Goal: Task Accomplishment & Management: Complete application form

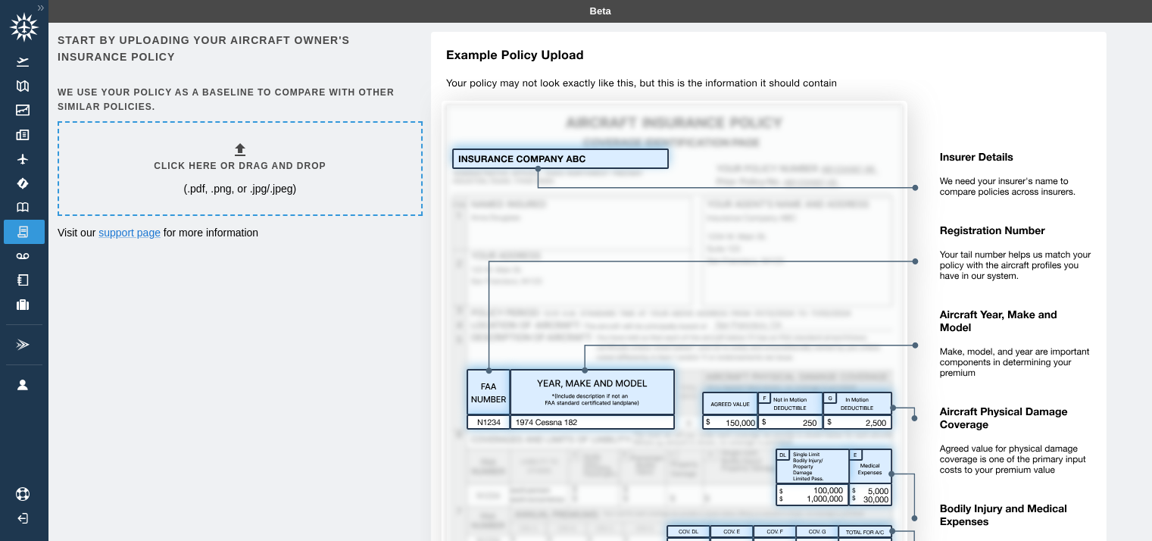
click at [222, 164] on h6 "Click here or drag and drop" at bounding box center [240, 166] width 172 height 14
click at [236, 164] on h6 "Click here or drag and drop" at bounding box center [240, 166] width 172 height 14
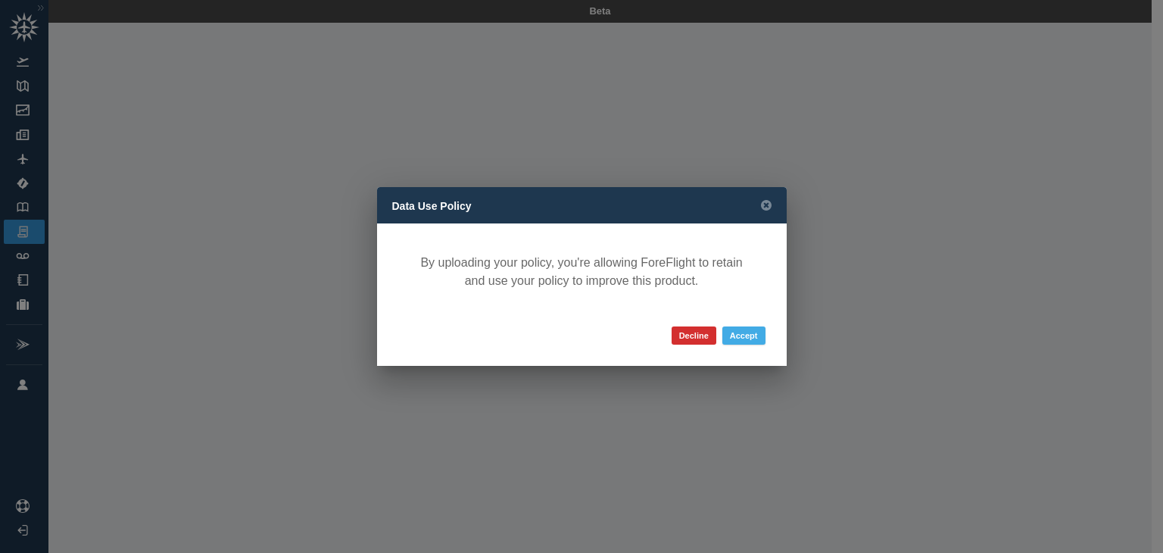
click at [750, 335] on button "Accept" at bounding box center [743, 335] width 43 height 18
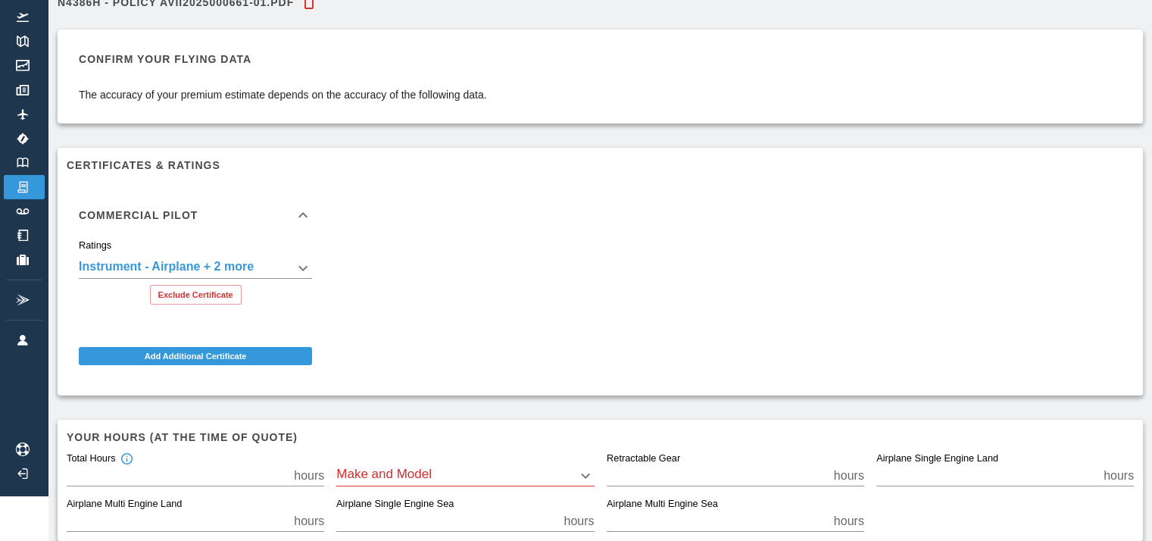
scroll to position [50, 0]
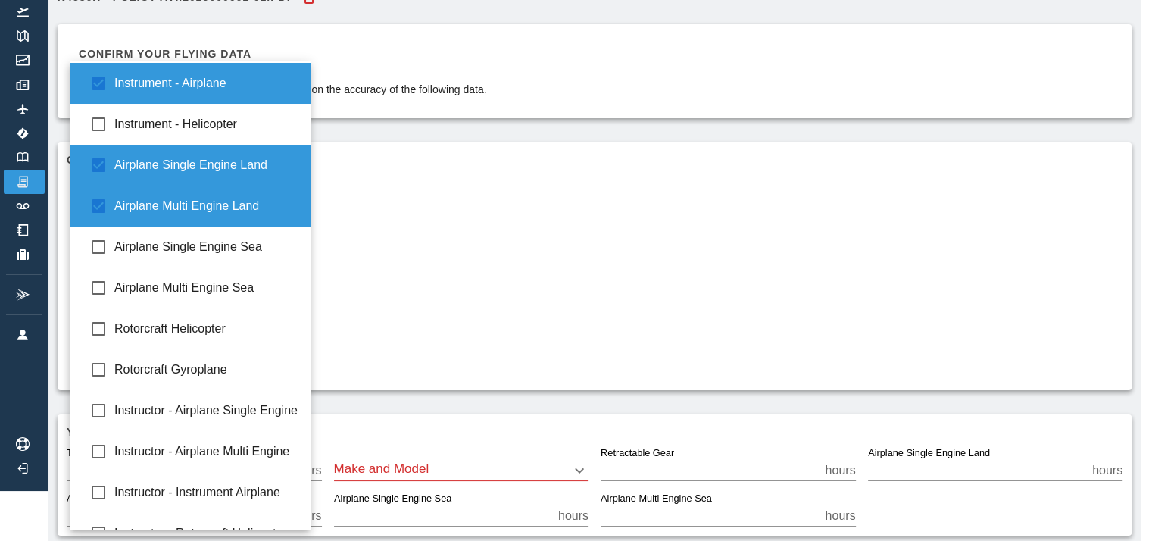
click at [297, 257] on body "**********" at bounding box center [576, 220] width 1152 height 541
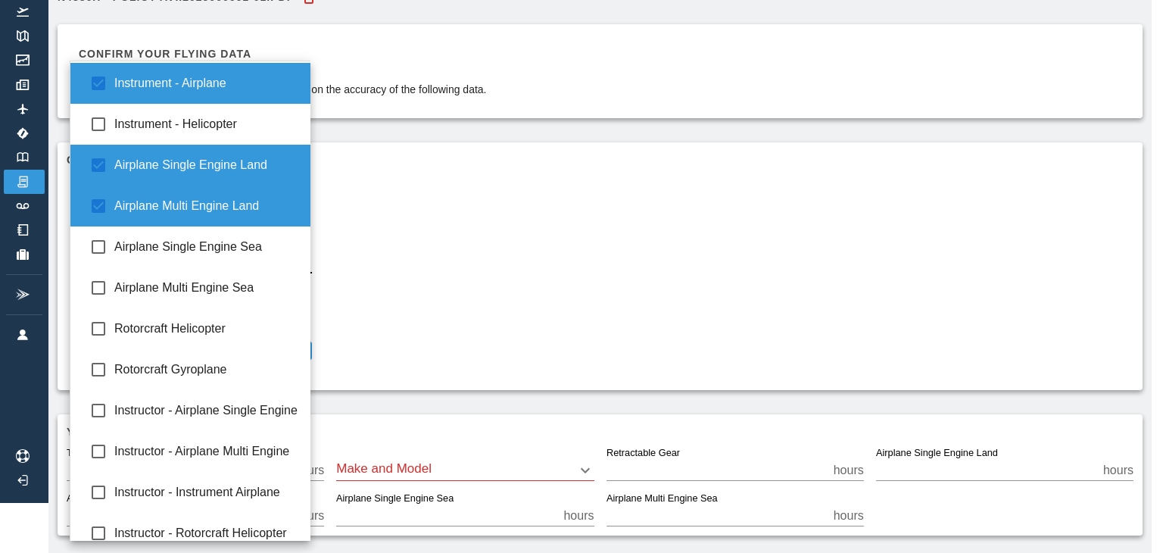
click at [420, 260] on div at bounding box center [581, 276] width 1163 height 553
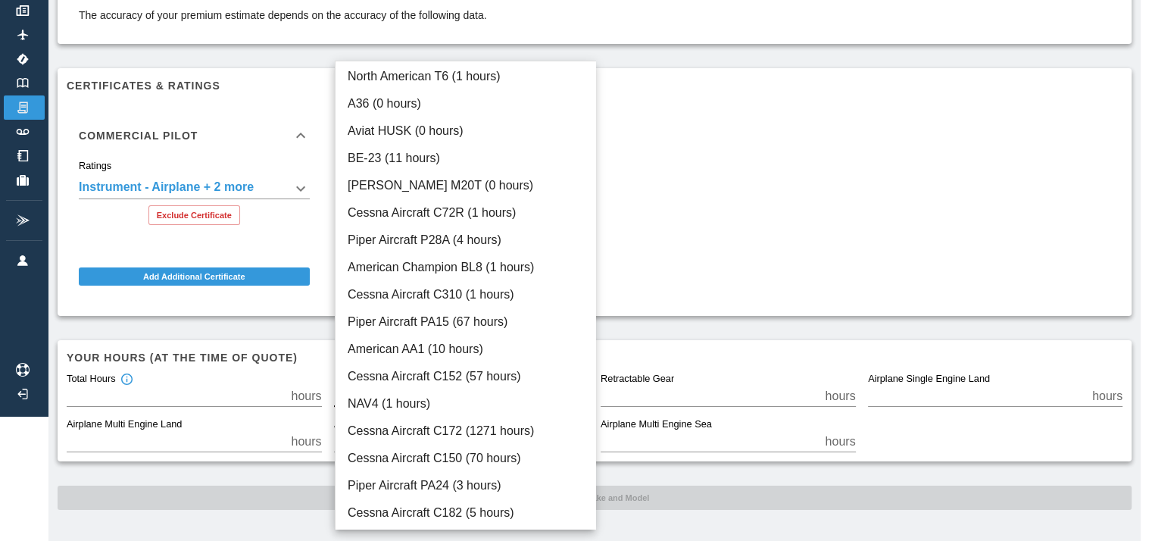
scroll to position [113, 0]
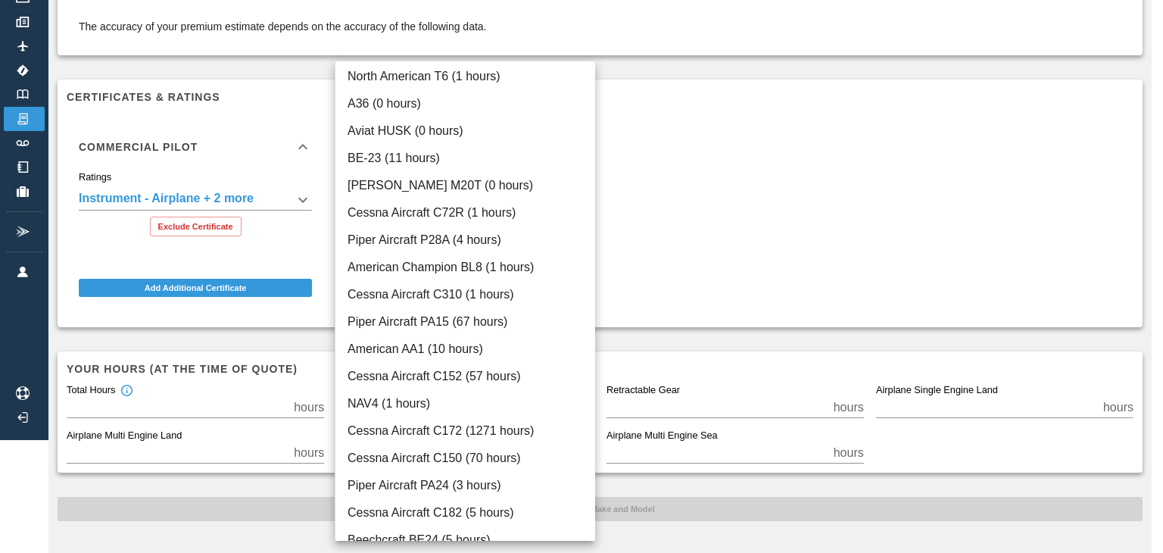
click at [454, 397] on body "**********" at bounding box center [581, 163] width 1163 height 553
click at [486, 327] on li "Piper Aircraft PA15 (67 hours)" at bounding box center [465, 321] width 261 height 27
type input "****"
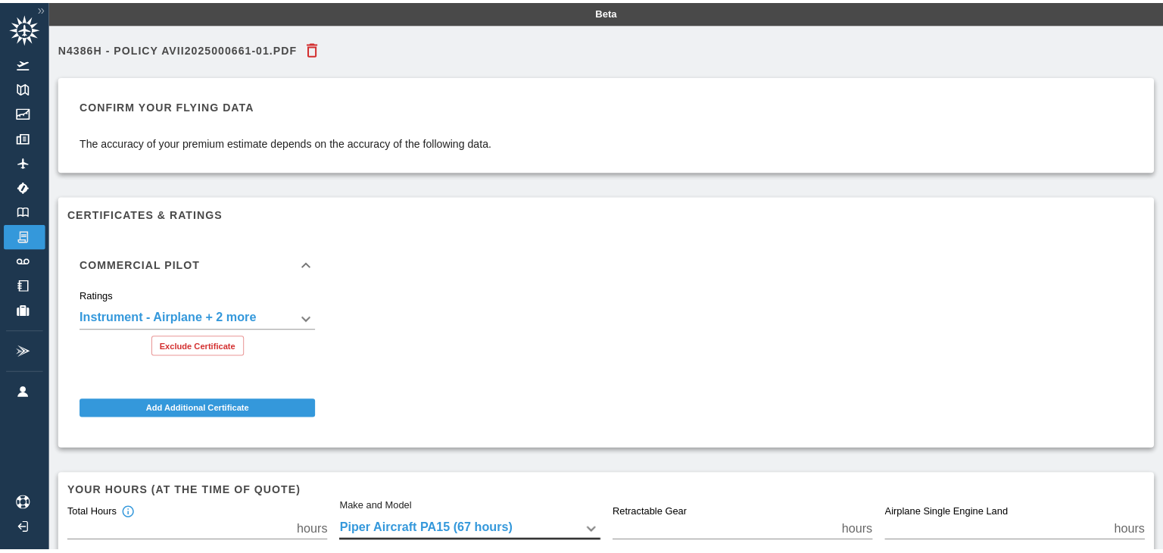
scroll to position [124, 0]
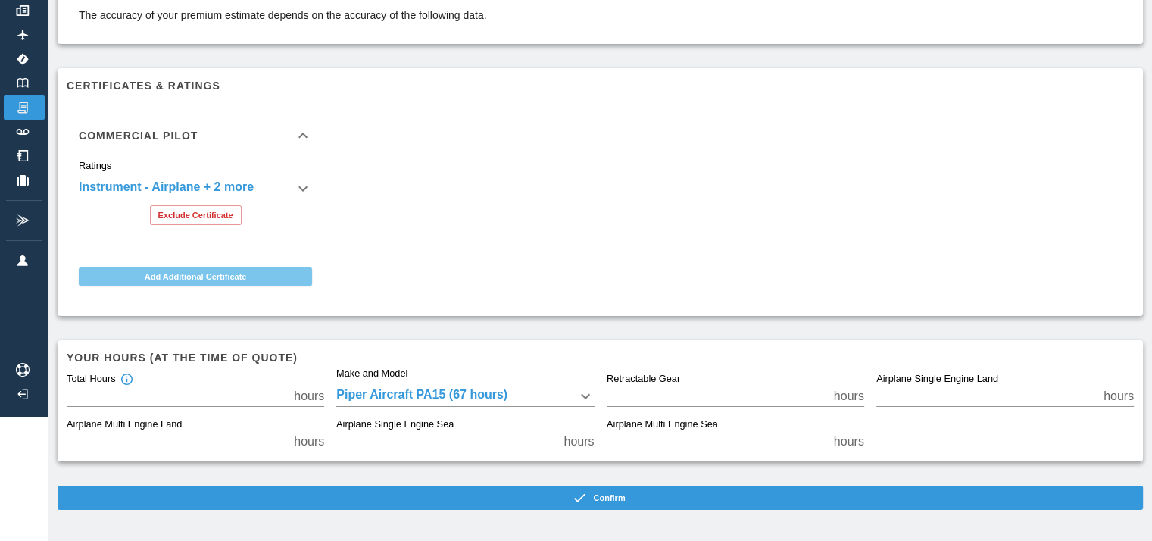
click at [207, 279] on button "Add Additional Certificate" at bounding box center [195, 276] width 233 height 18
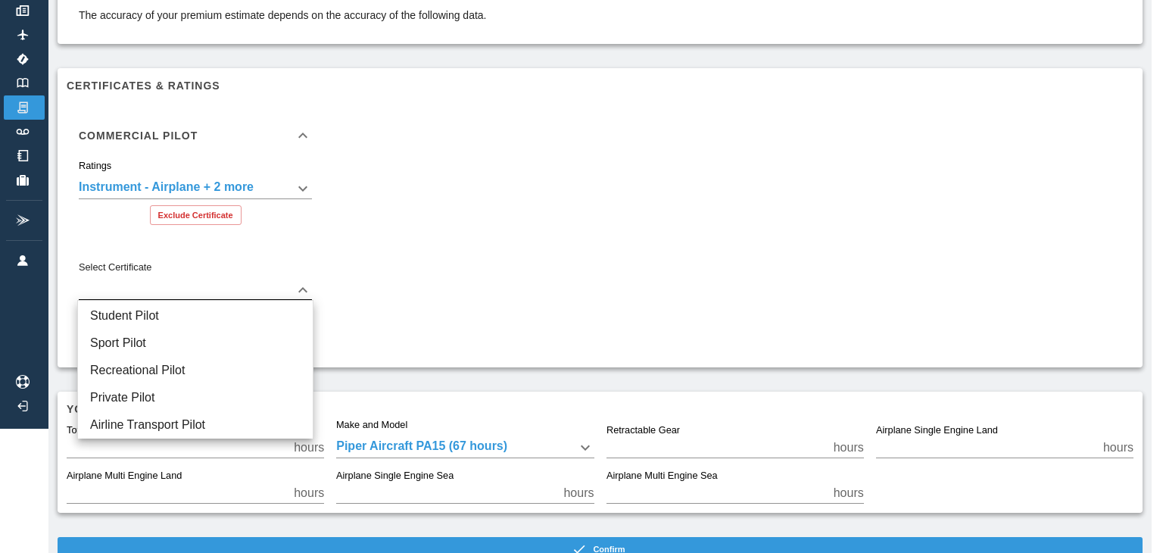
click at [207, 279] on body "**********" at bounding box center [581, 152] width 1163 height 553
click at [274, 240] on div at bounding box center [581, 276] width 1163 height 553
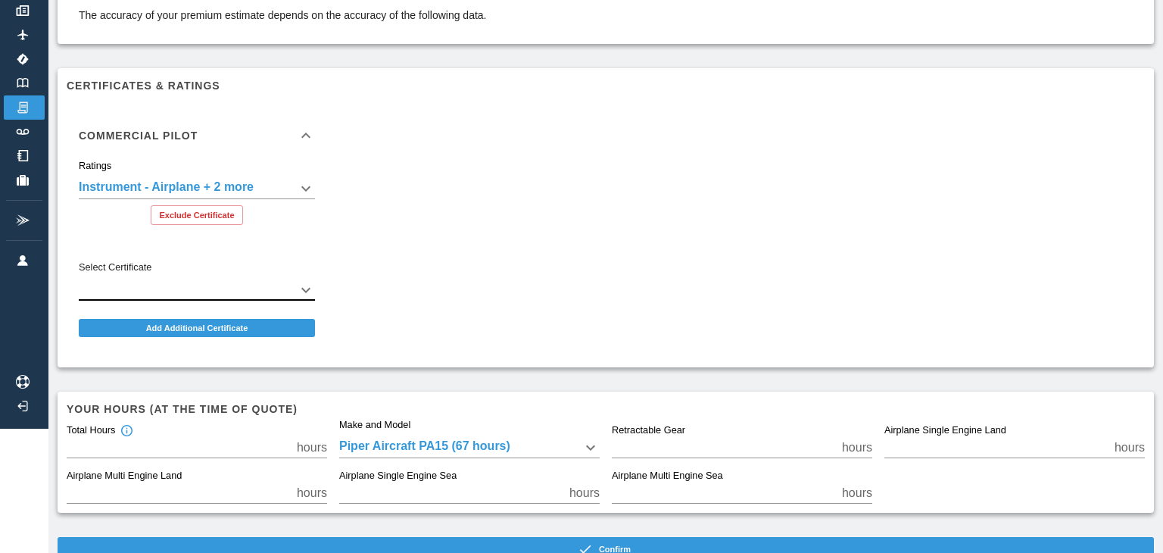
click at [282, 189] on body "**********" at bounding box center [581, 152] width 1163 height 553
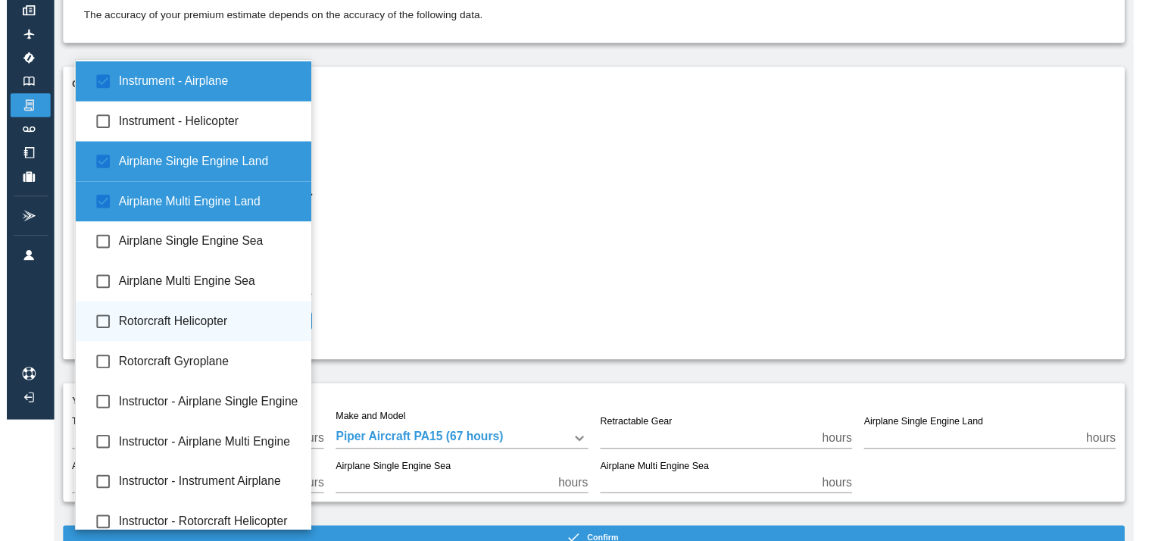
scroll to position [95, 0]
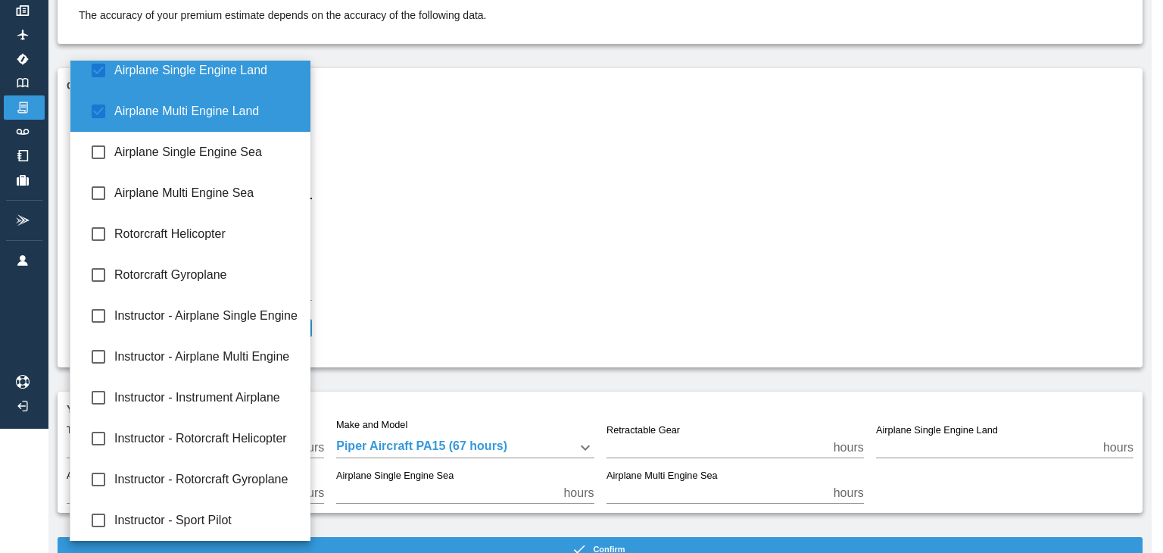
click at [461, 178] on div at bounding box center [581, 276] width 1163 height 553
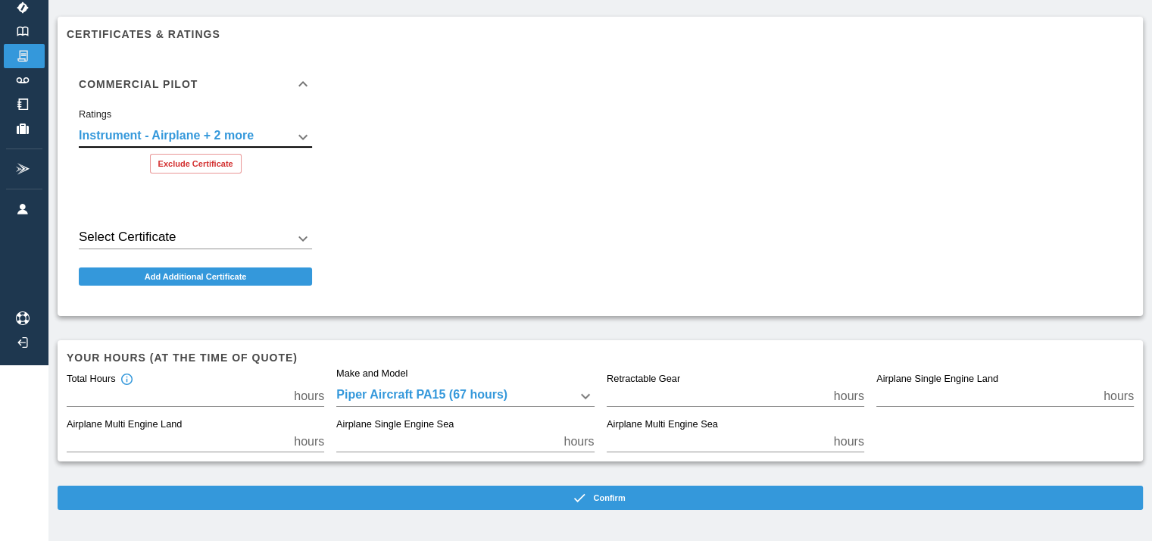
scroll to position [176, 0]
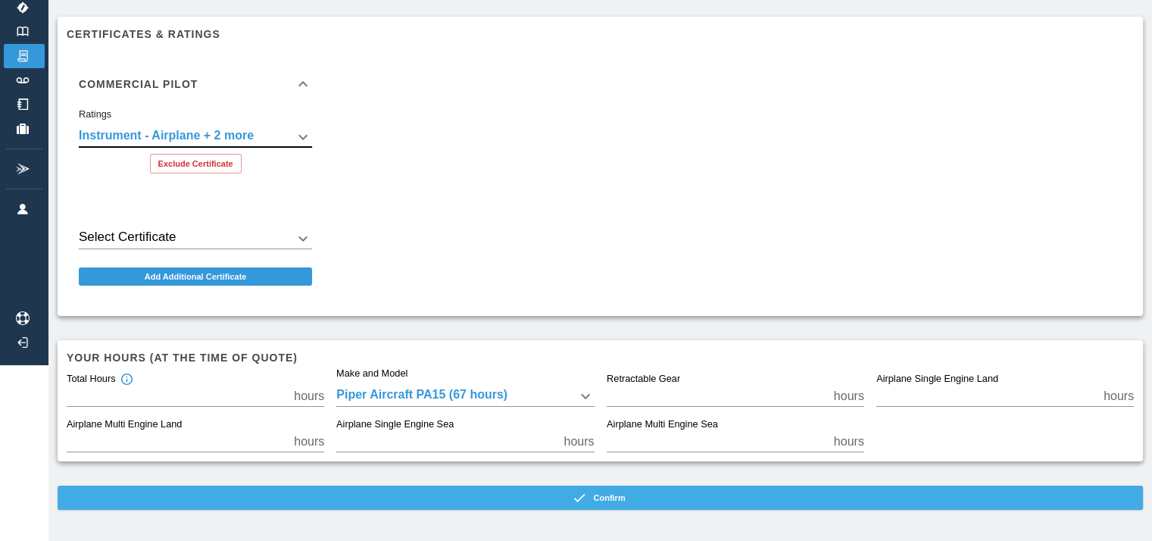
click at [486, 502] on button "Confirm" at bounding box center [600, 497] width 1085 height 24
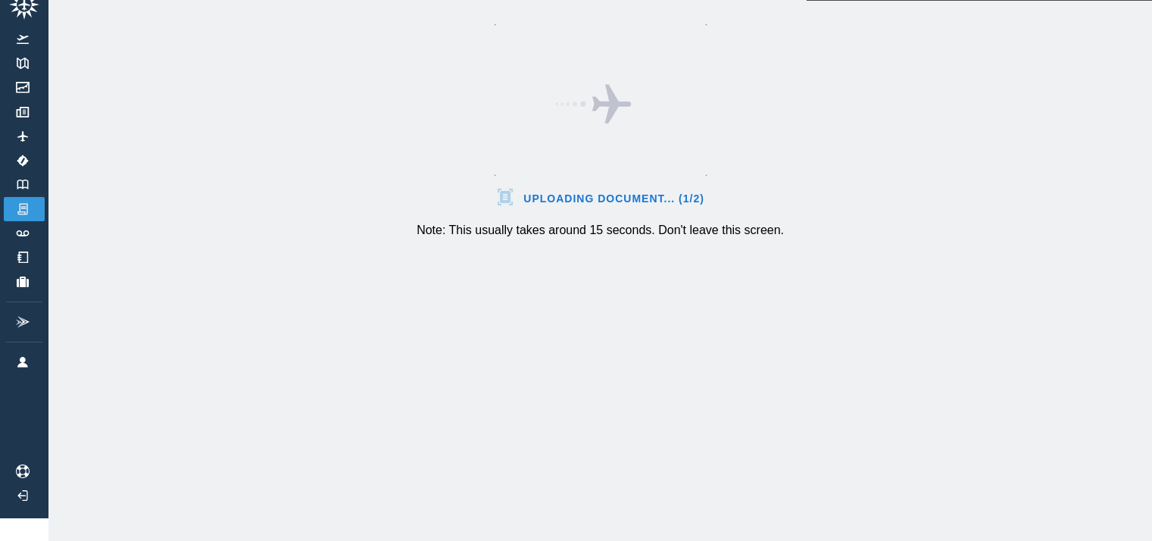
scroll to position [0, 0]
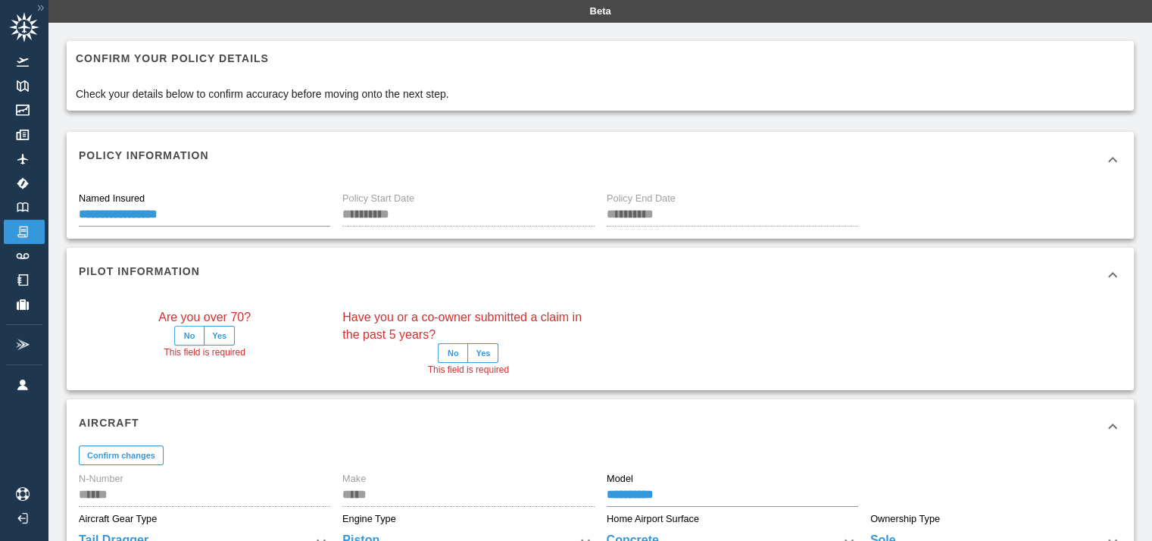
click at [188, 333] on button "No" at bounding box center [189, 336] width 30 height 20
click at [457, 346] on button "No" at bounding box center [453, 353] width 30 height 20
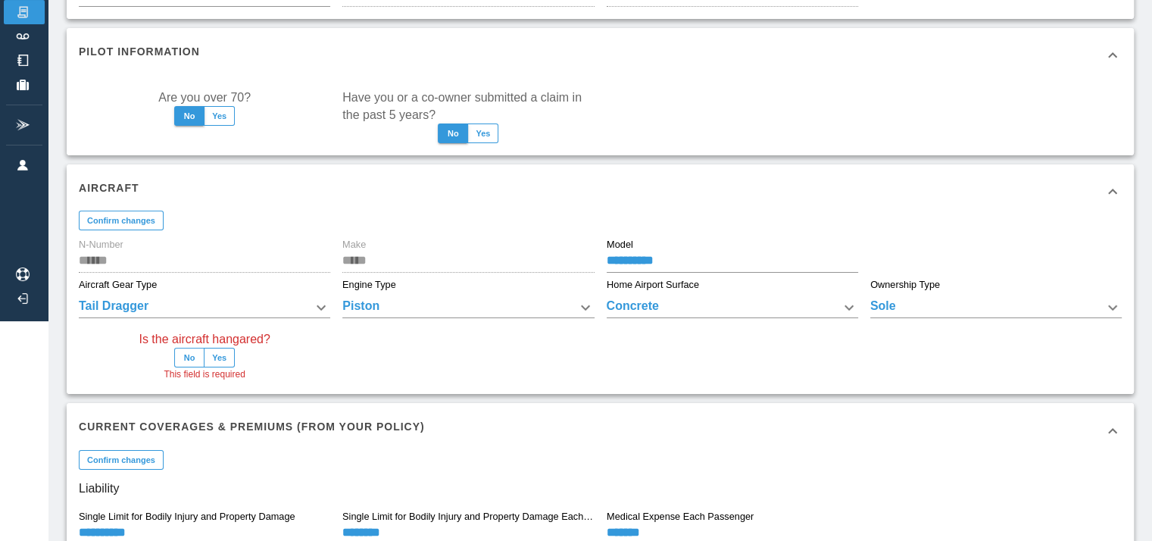
scroll to position [479, 0]
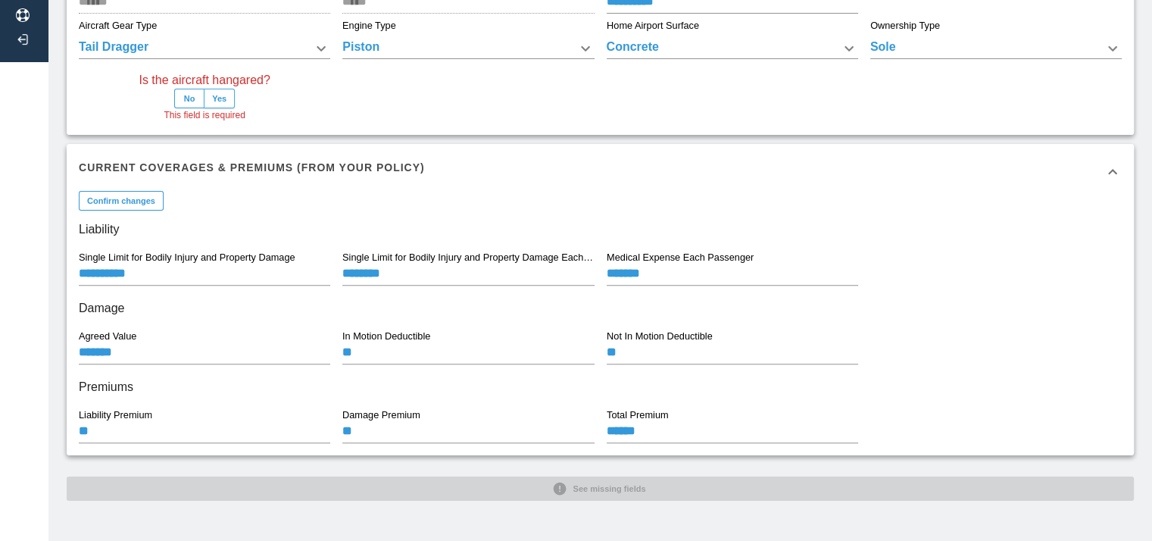
click at [228, 101] on button "Yes" at bounding box center [219, 99] width 31 height 20
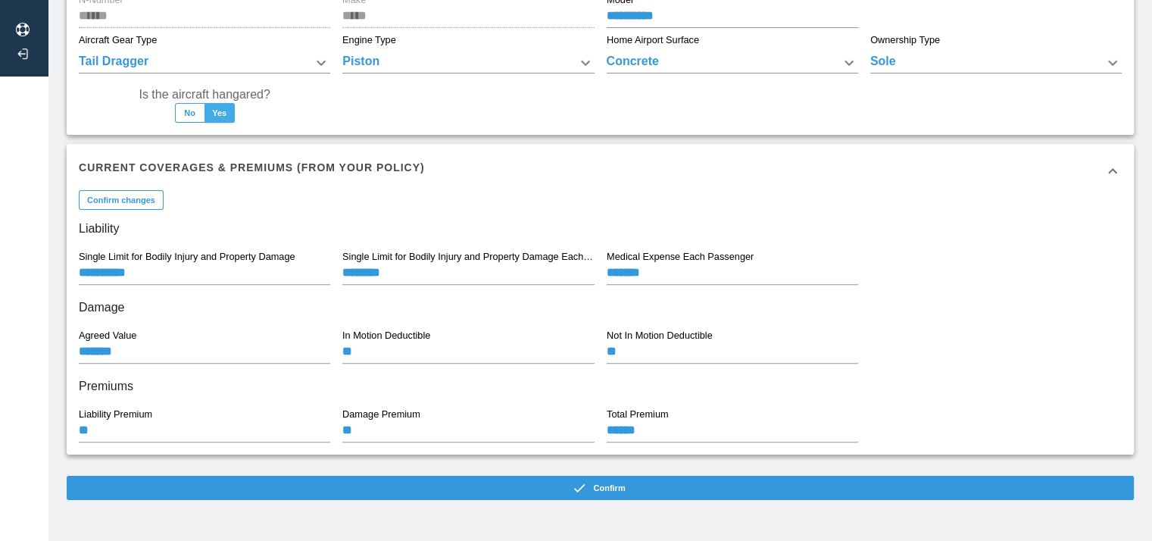
scroll to position [463, 0]
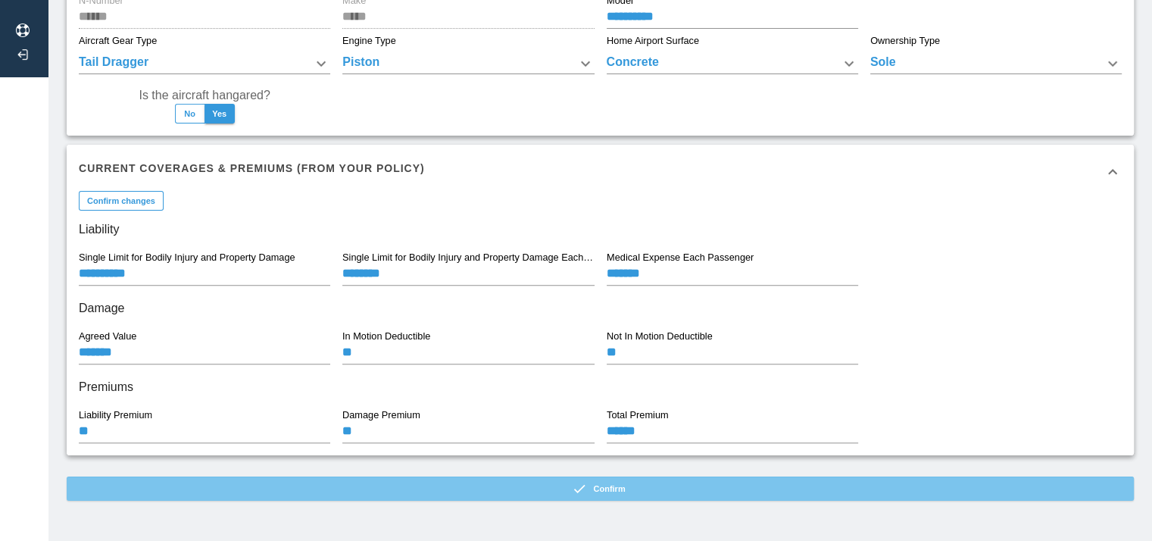
click at [479, 482] on button "Confirm" at bounding box center [600, 488] width 1067 height 24
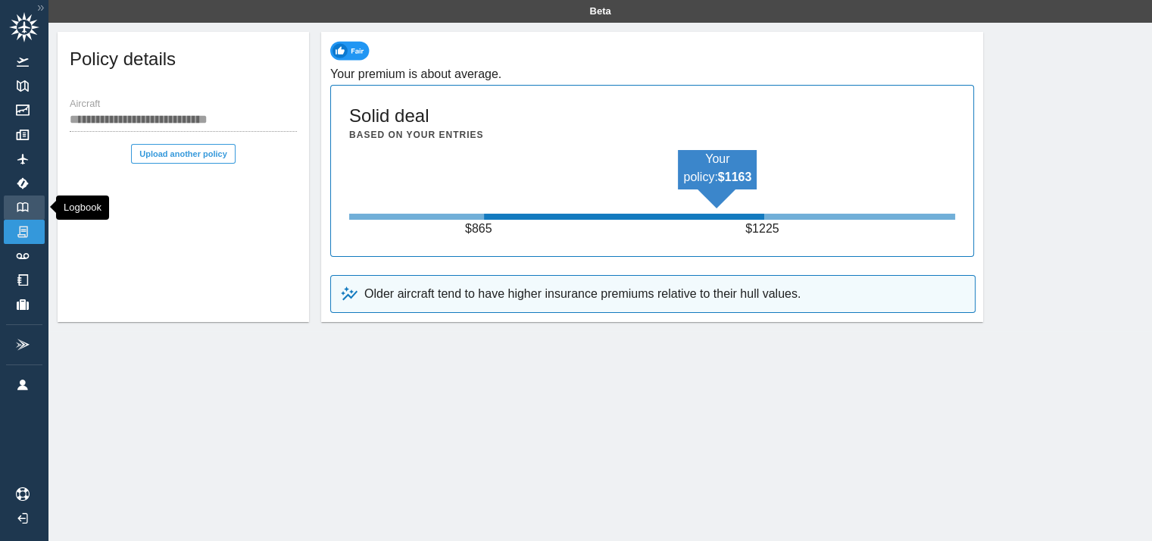
click at [23, 202] on img at bounding box center [22, 207] width 17 height 10
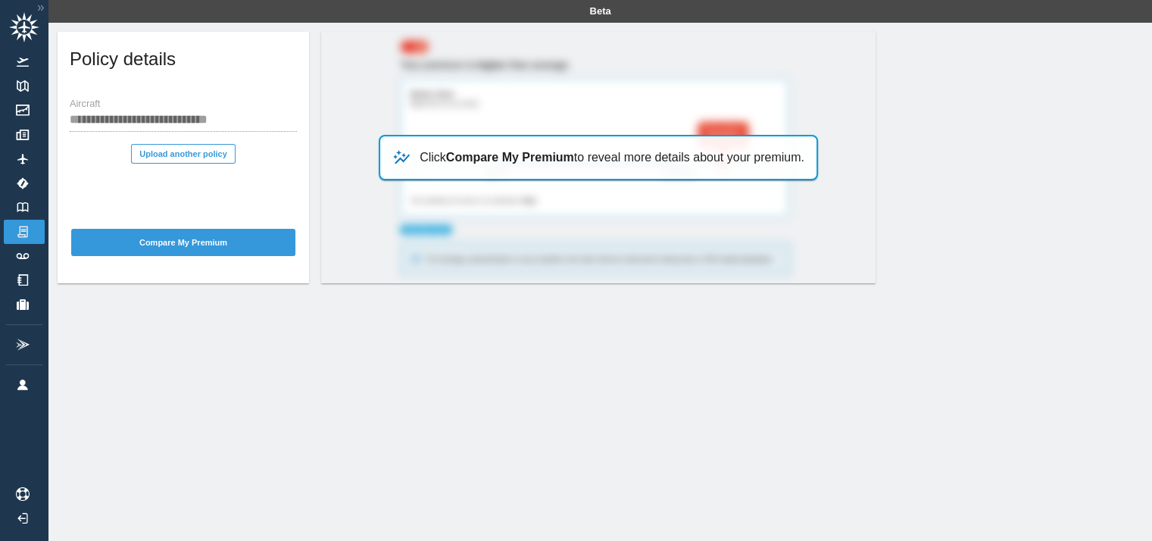
click at [496, 142] on div "Click Compare My Premium to reveal more details about your premium." at bounding box center [598, 157] width 439 height 45
click at [214, 240] on button "Compare My Premium" at bounding box center [183, 242] width 224 height 27
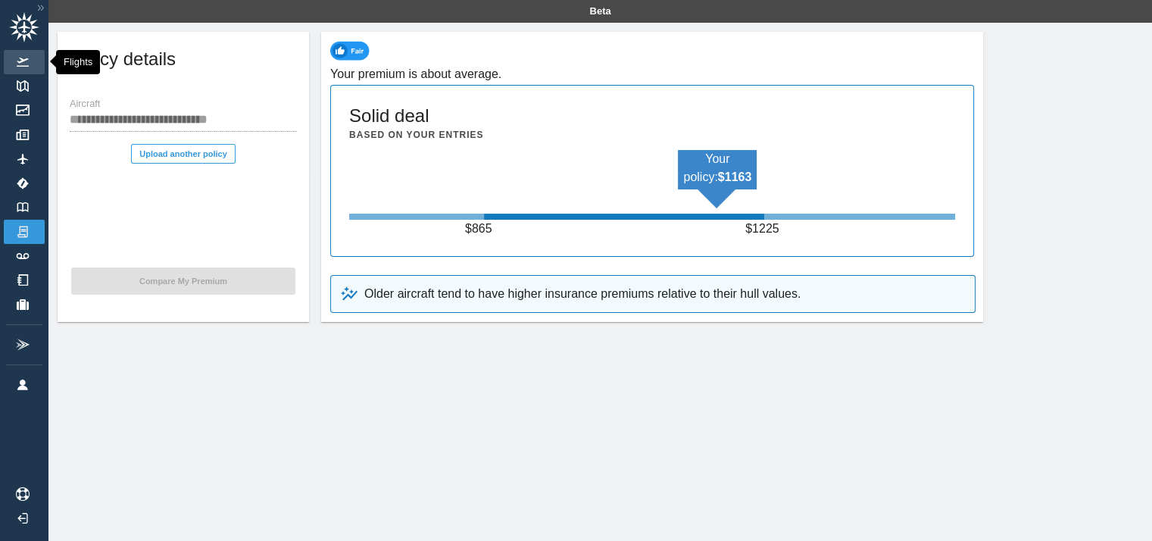
click at [21, 58] on img at bounding box center [22, 62] width 17 height 9
